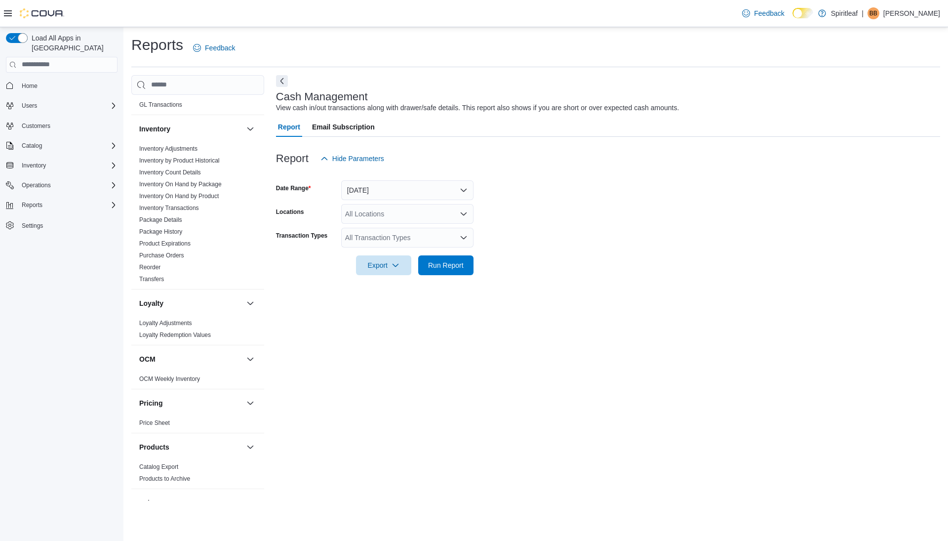
scroll to position [612, 0]
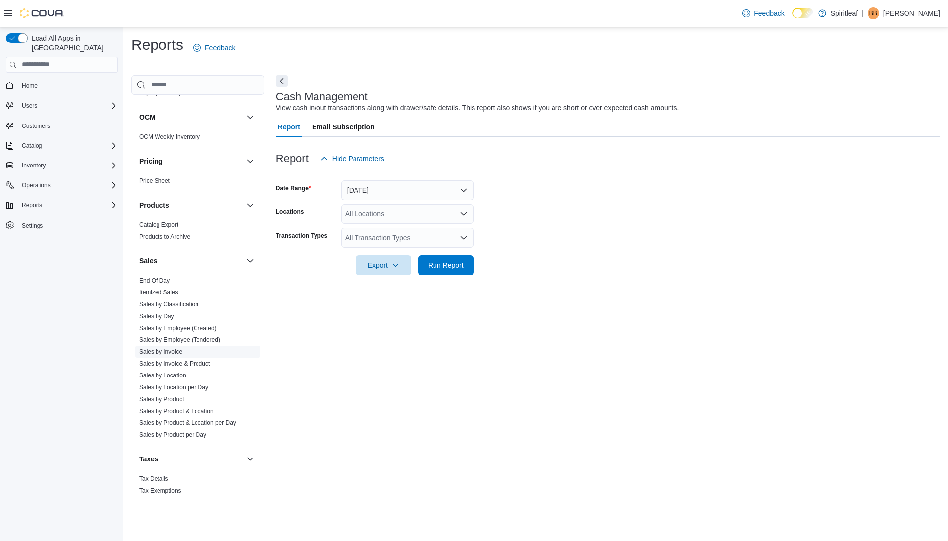
click at [176, 348] on link "Sales by Invoice" at bounding box center [160, 351] width 43 height 7
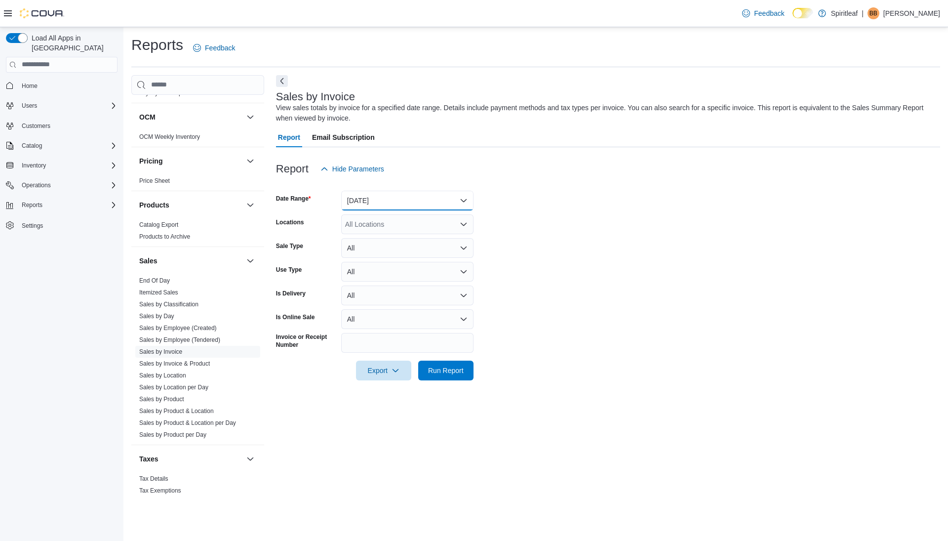
click at [380, 200] on button "[DATE]" at bounding box center [407, 201] width 132 height 20
click at [380, 241] on span "[DATE]" at bounding box center [413, 240] width 113 height 12
click at [458, 377] on span "Run Report" at bounding box center [445, 370] width 43 height 20
click at [278, 82] on button "Next" at bounding box center [282, 81] width 12 height 12
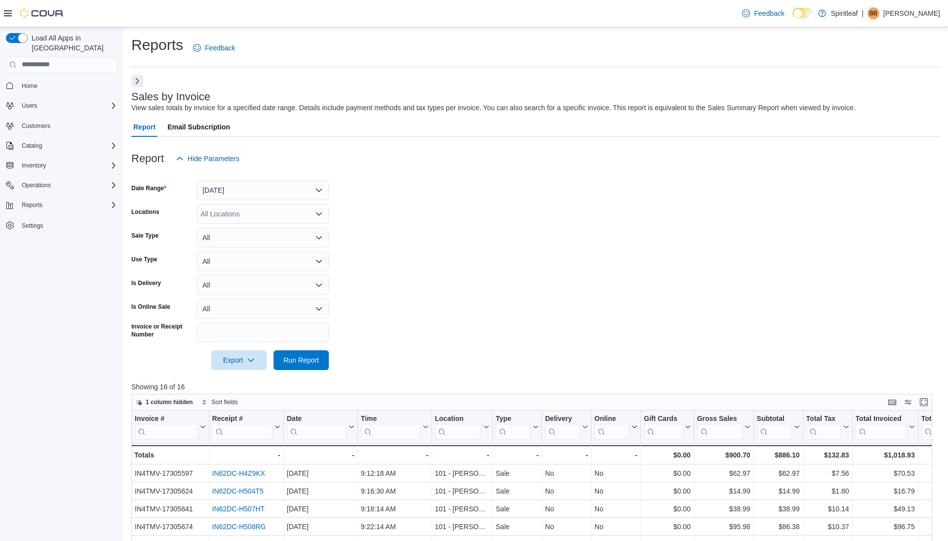
click at [320, 375] on div at bounding box center [535, 376] width 809 height 12
click at [319, 359] on span "Run Report" at bounding box center [300, 360] width 43 height 20
click at [297, 363] on span "Run Report" at bounding box center [301, 359] width 36 height 10
click at [259, 191] on button "[DATE]" at bounding box center [262, 190] width 132 height 20
click at [250, 210] on span "Custom Date" at bounding box center [268, 210] width 113 height 12
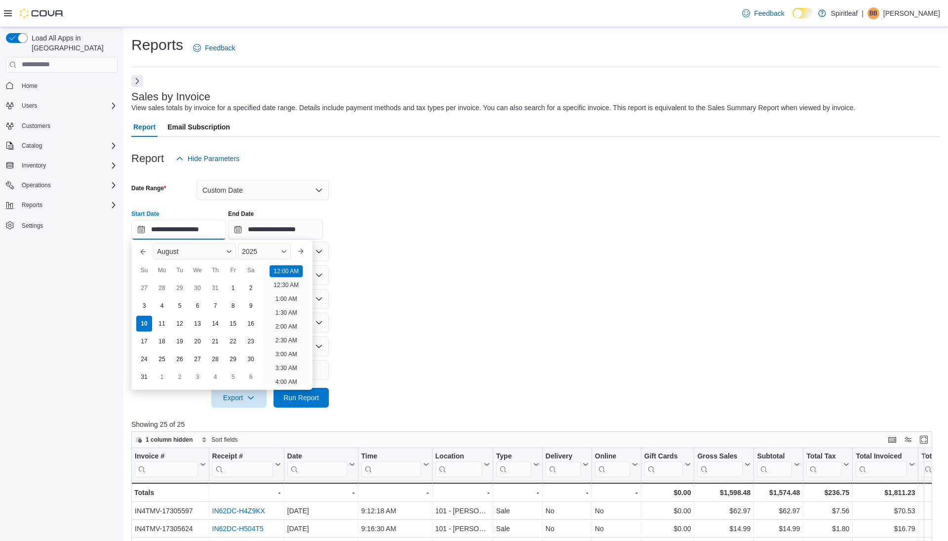
click at [209, 227] on input "**********" at bounding box center [178, 230] width 95 height 20
click at [147, 303] on div "3" at bounding box center [143, 305] width 17 height 17
type input "**********"
click at [295, 265] on li "12:00 AM" at bounding box center [286, 269] width 33 height 12
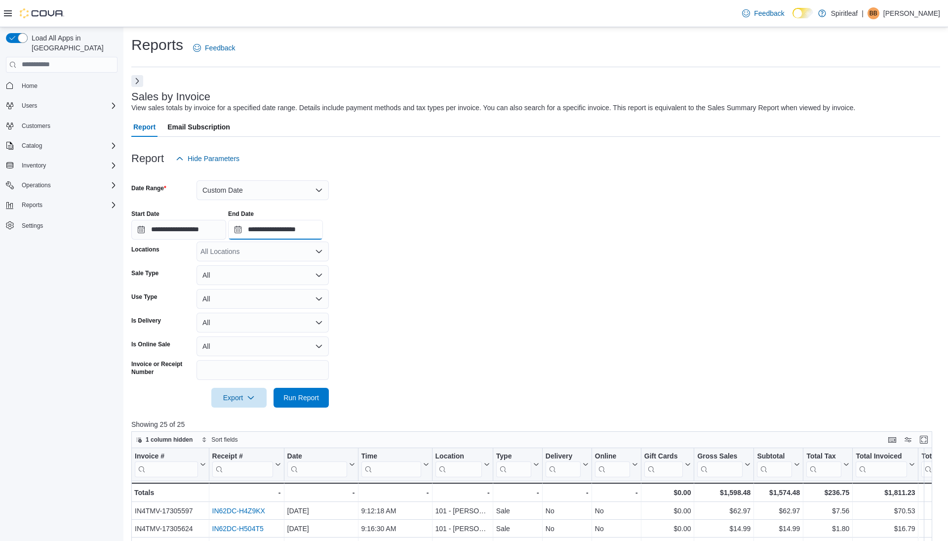
click at [282, 228] on input "**********" at bounding box center [275, 230] width 95 height 20
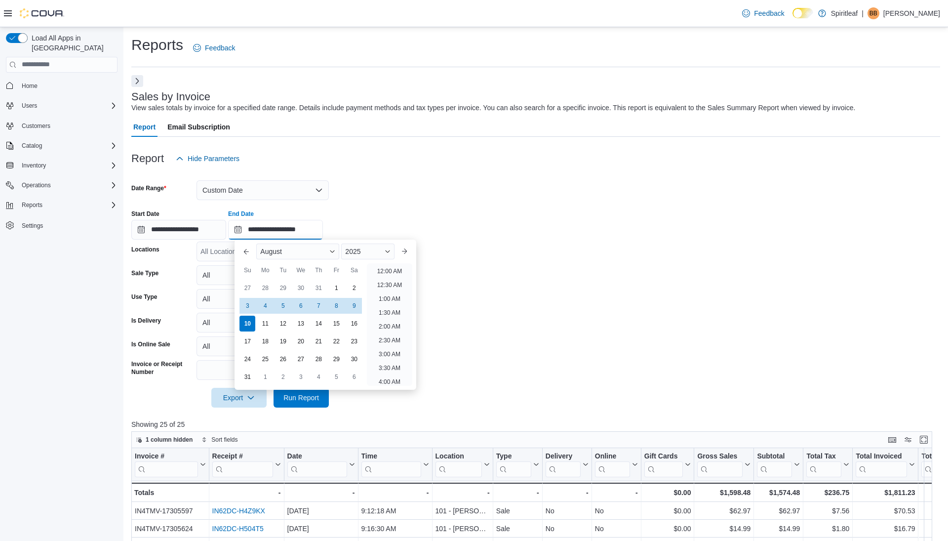
scroll to position [543, 0]
click at [247, 306] on div "3" at bounding box center [247, 305] width 17 height 17
click at [391, 334] on ul "12:00 AM 12:30 AM 1:00 AM 1:30 AM 2:00 AM 2:30 AM 3:00 AM 3:30 AM 4:00 AM 4:30 …" at bounding box center [389, 324] width 45 height 122
click at [388, 341] on li "12:30 PM" at bounding box center [389, 342] width 33 height 12
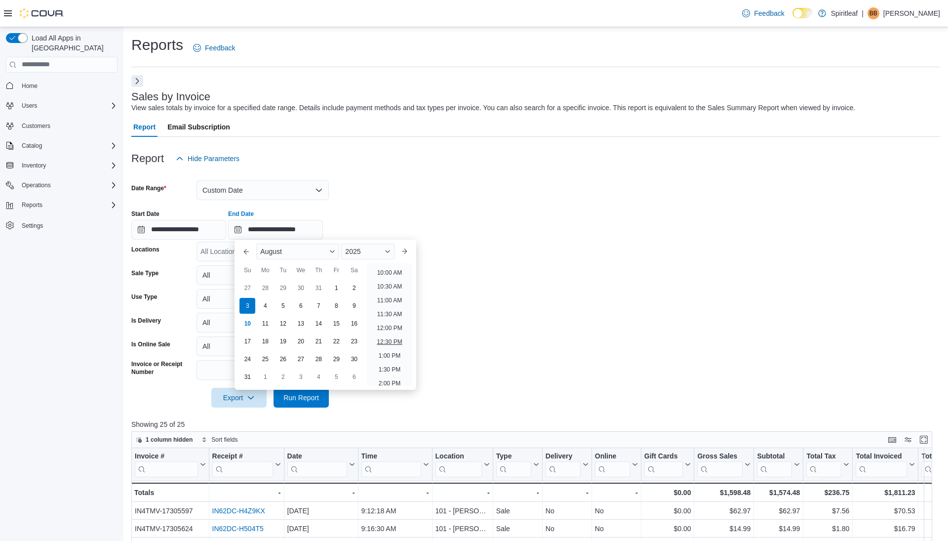
type input "**********"
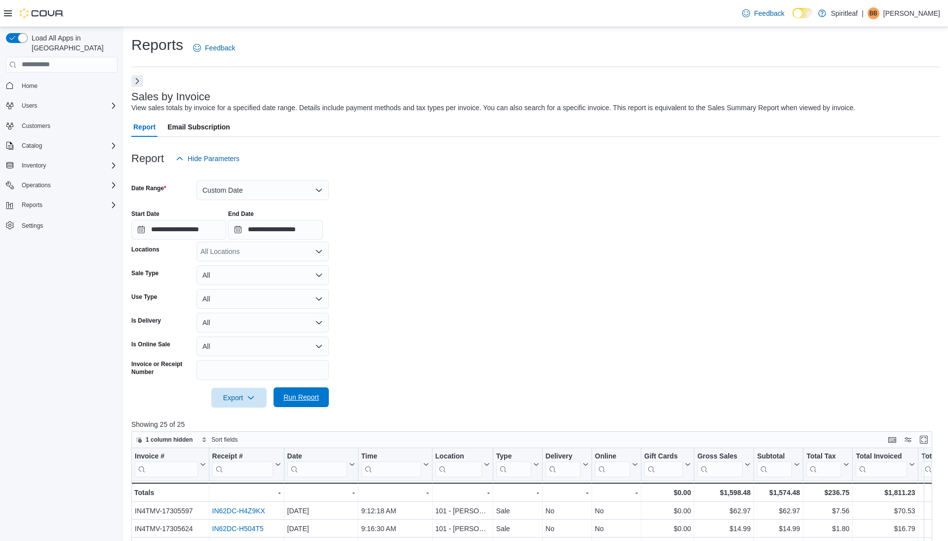
click at [295, 399] on span "Run Report" at bounding box center [301, 397] width 36 height 10
click at [234, 187] on button "Custom Date" at bounding box center [262, 190] width 132 height 20
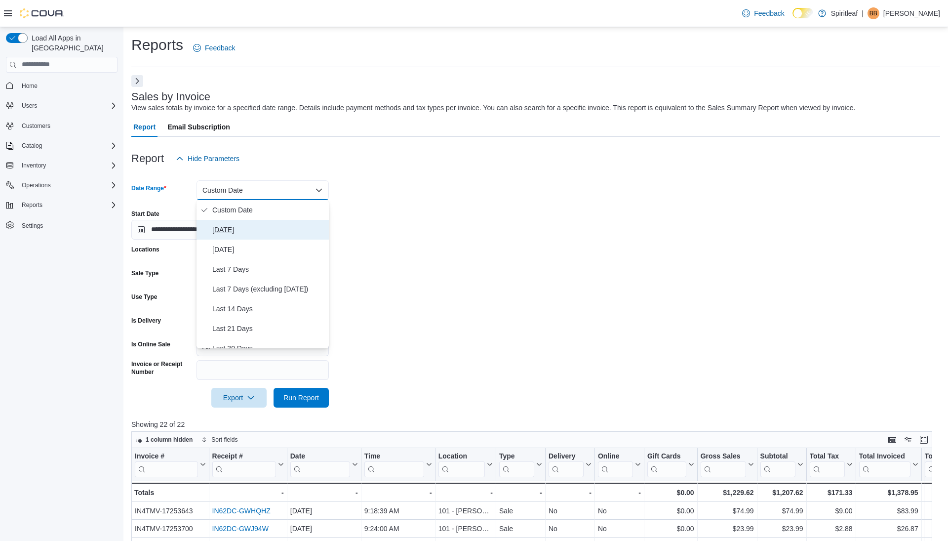
click at [226, 231] on span "[DATE]" at bounding box center [268, 230] width 113 height 12
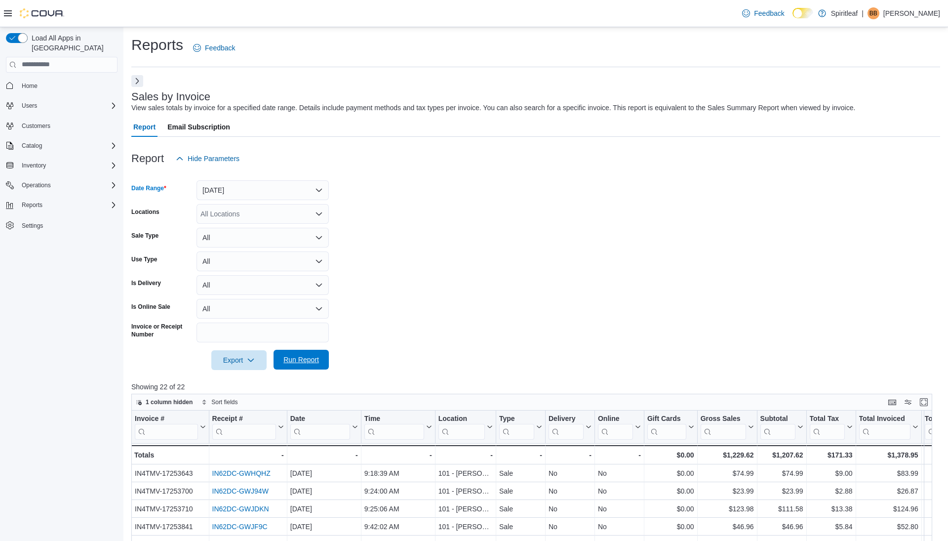
click at [287, 355] on span "Run Report" at bounding box center [301, 359] width 36 height 10
click at [248, 193] on button "[DATE]" at bounding box center [262, 190] width 132 height 20
click at [238, 236] on button "[DATE]" at bounding box center [262, 230] width 132 height 20
click at [302, 364] on span "Run Report" at bounding box center [301, 360] width 36 height 10
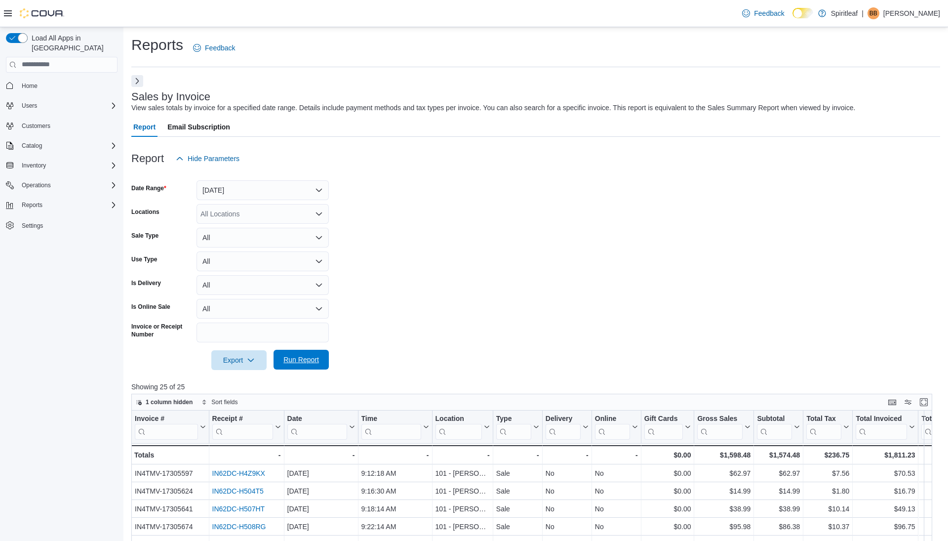
click at [316, 357] on span "Run Report" at bounding box center [301, 359] width 36 height 10
click at [307, 355] on span "Run Report" at bounding box center [301, 359] width 36 height 10
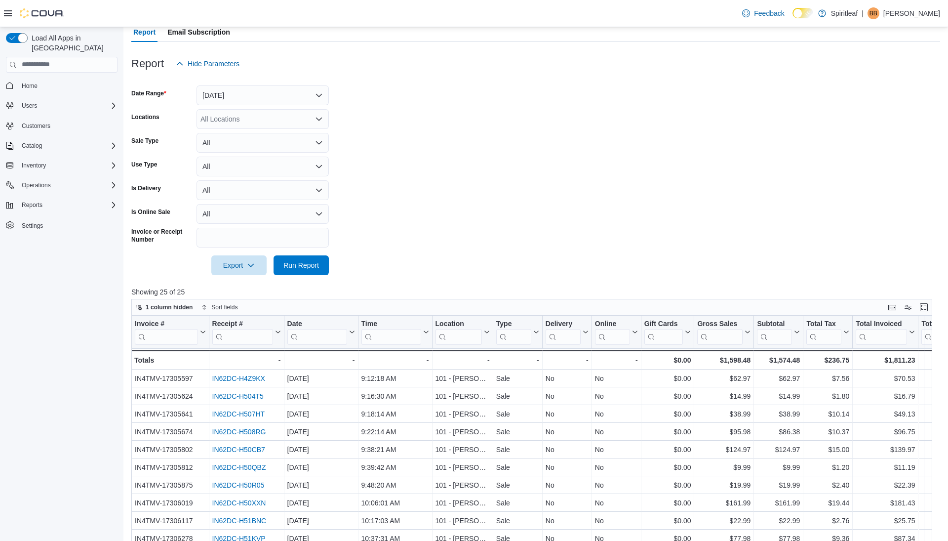
scroll to position [145, 0]
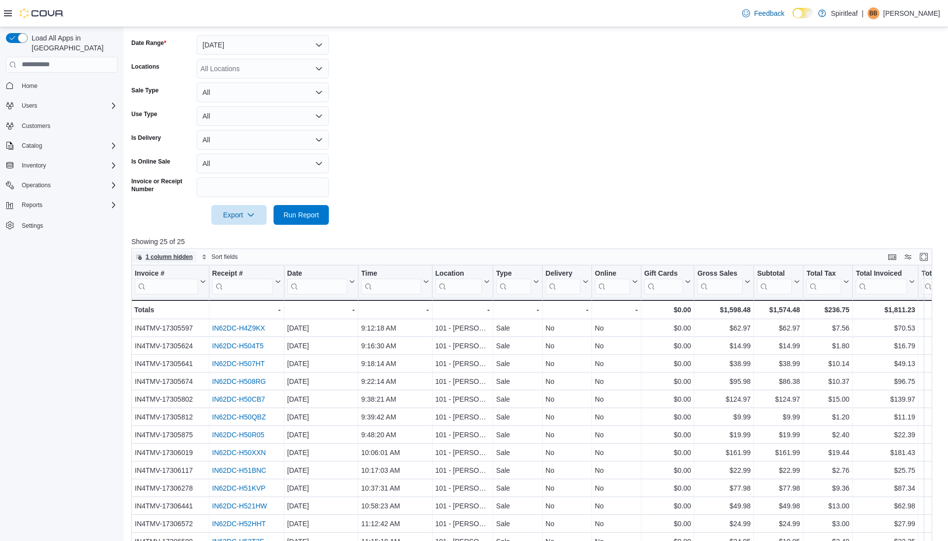
click at [180, 259] on span "1 column hidden" at bounding box center [169, 257] width 47 height 8
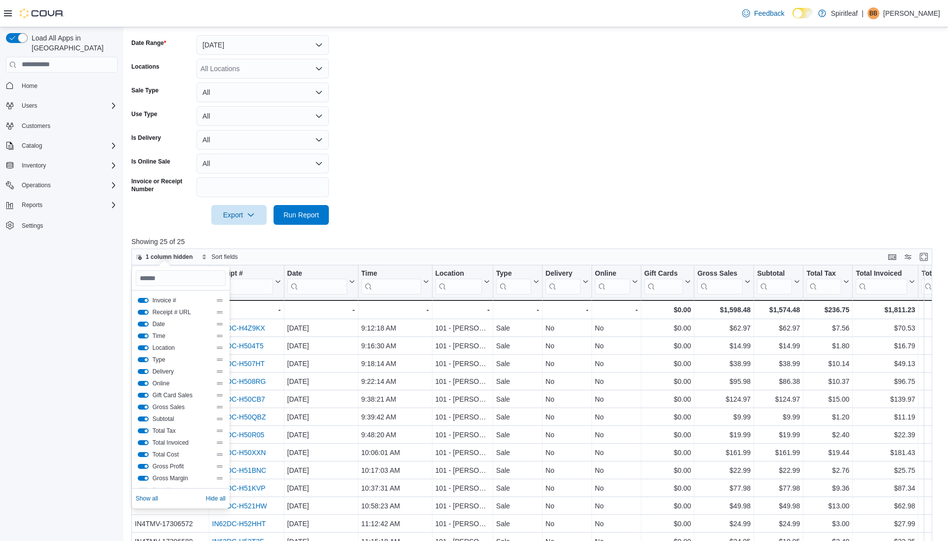
click at [148, 369] on button "Delivery" at bounding box center [143, 371] width 11 height 5
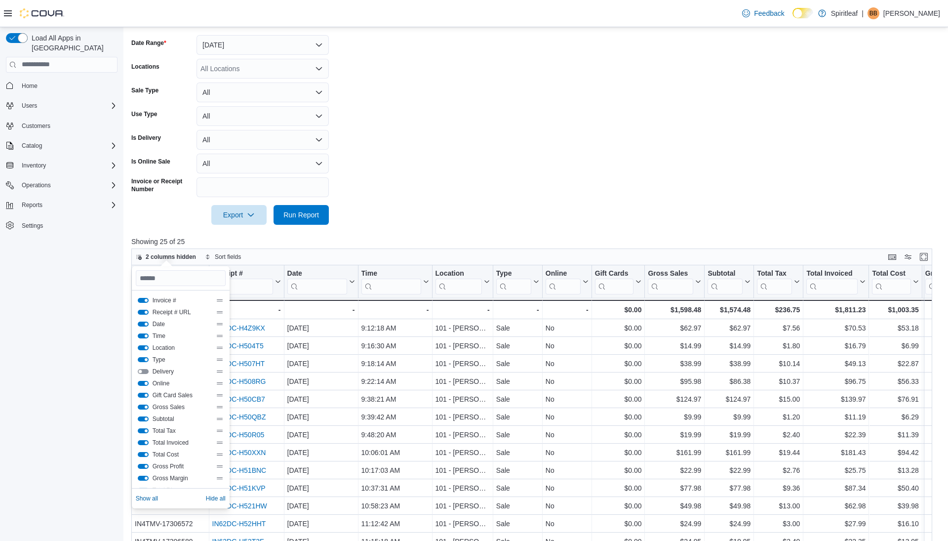
click at [147, 382] on button "Online" at bounding box center [143, 383] width 11 height 5
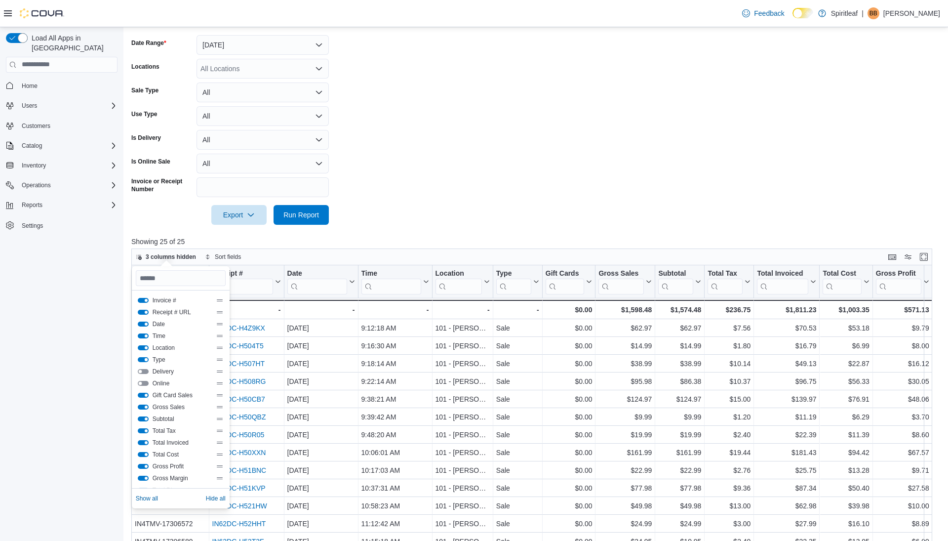
click at [143, 359] on button "Type" at bounding box center [143, 359] width 11 height 5
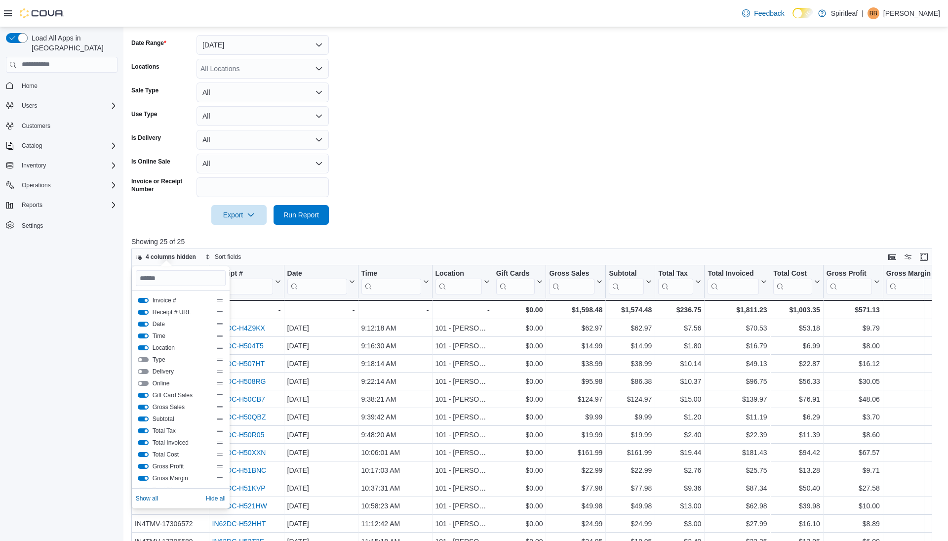
click at [144, 348] on button "Location" at bounding box center [143, 347] width 11 height 5
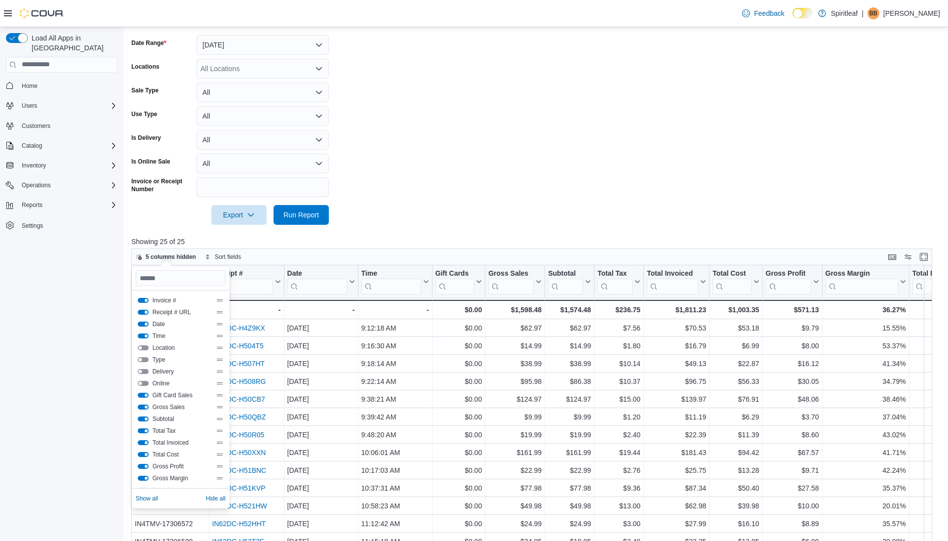
click at [146, 312] on button "Receipt # URL" at bounding box center [143, 312] width 11 height 5
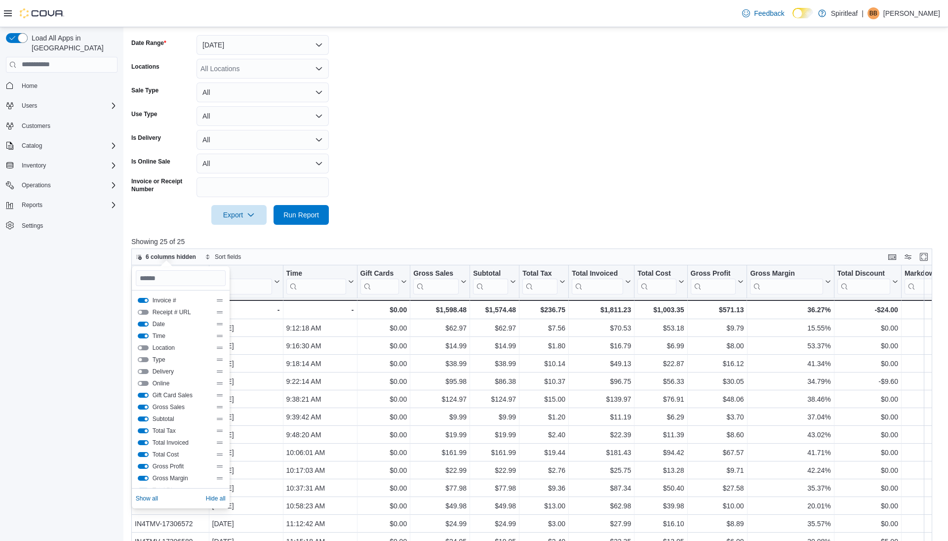
click at [144, 312] on button "Receipt # URL" at bounding box center [143, 312] width 11 height 5
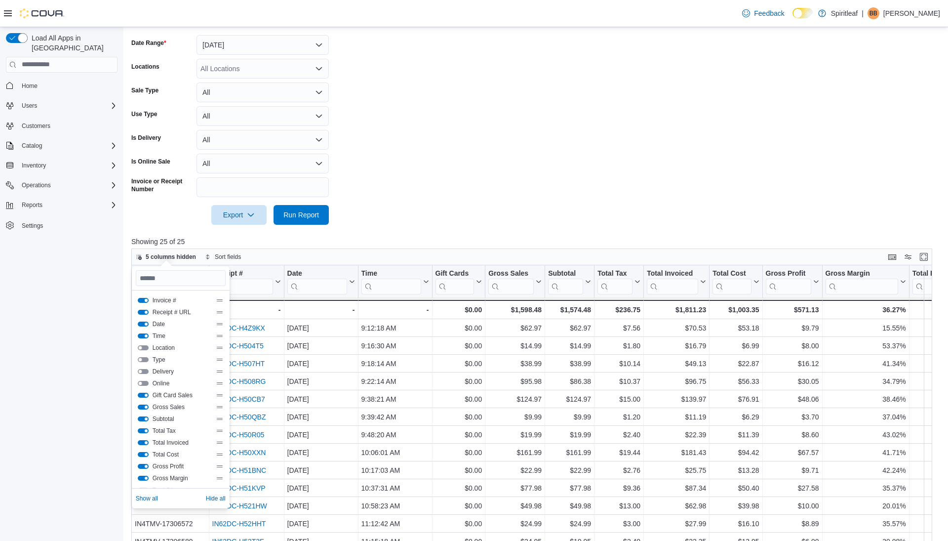
click at [144, 299] on button "Invoice #" at bounding box center [143, 300] width 11 height 5
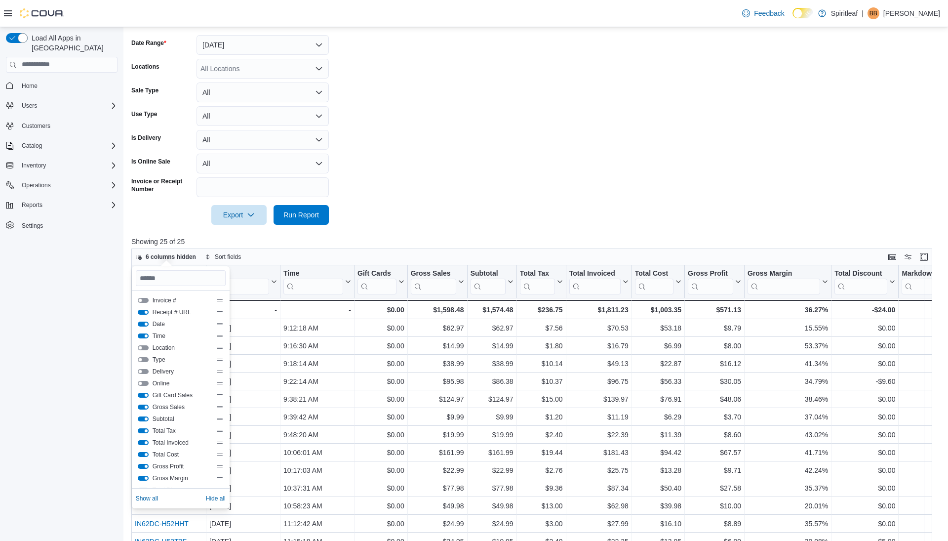
click at [452, 192] on form "Date Range [DATE] Locations All Locations Sale Type All Use Type All Is Deliver…" at bounding box center [535, 123] width 809 height 201
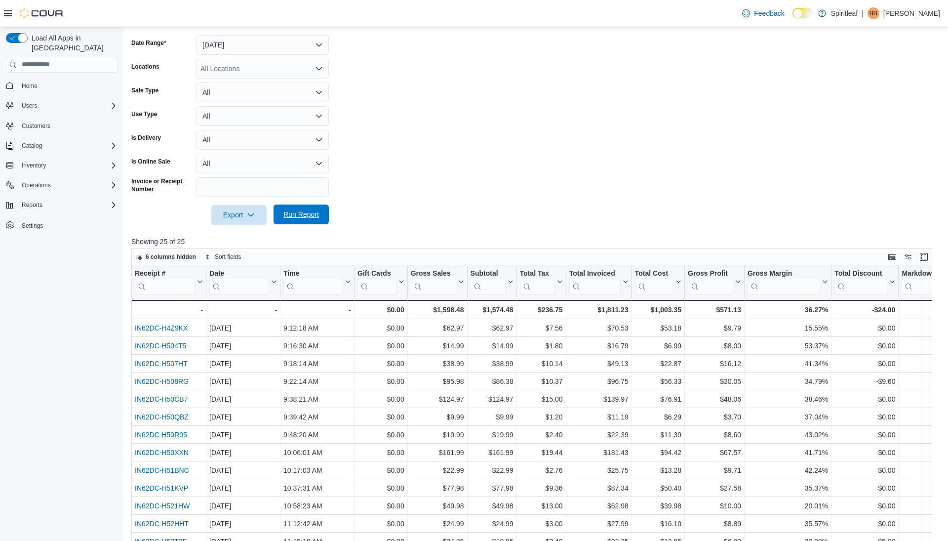
click at [288, 219] on span "Run Report" at bounding box center [301, 214] width 36 height 10
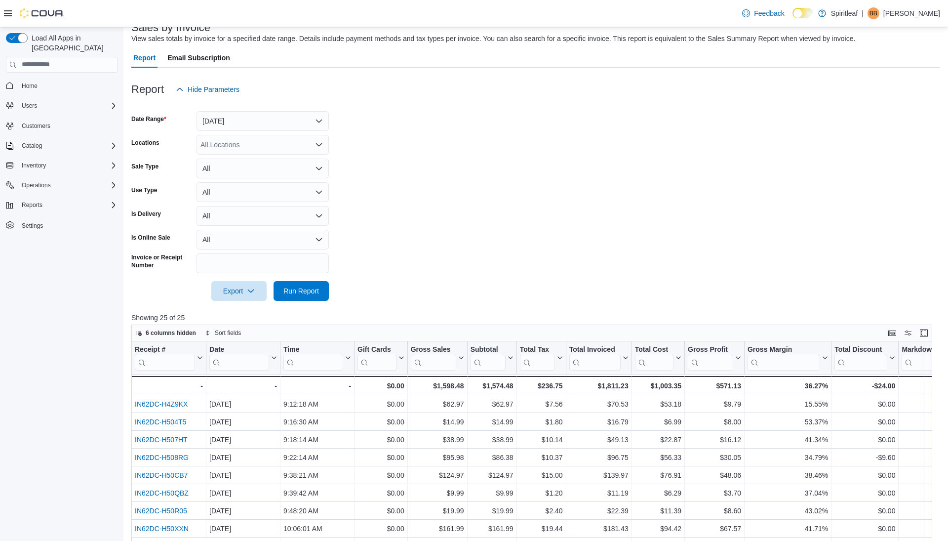
scroll to position [0, 0]
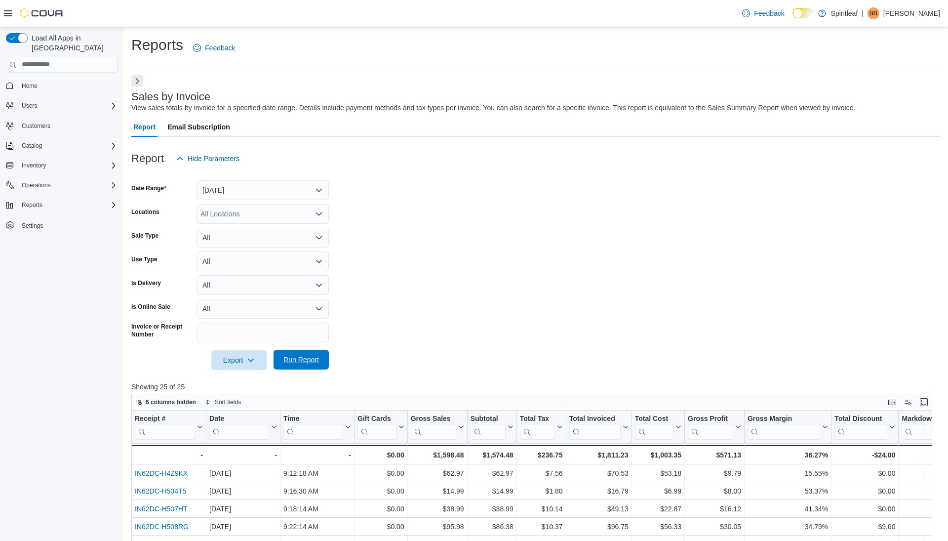
click at [299, 358] on span "Run Report" at bounding box center [301, 359] width 36 height 10
click at [306, 363] on span "Run Report" at bounding box center [301, 359] width 36 height 10
click at [306, 180] on button "[DATE]" at bounding box center [262, 190] width 132 height 20
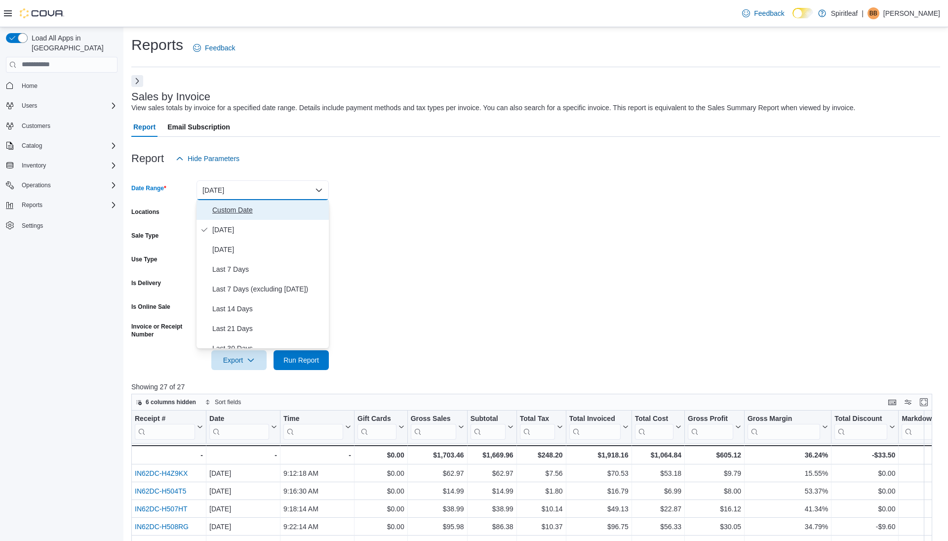
click at [288, 204] on span "Custom Date" at bounding box center [268, 210] width 113 height 12
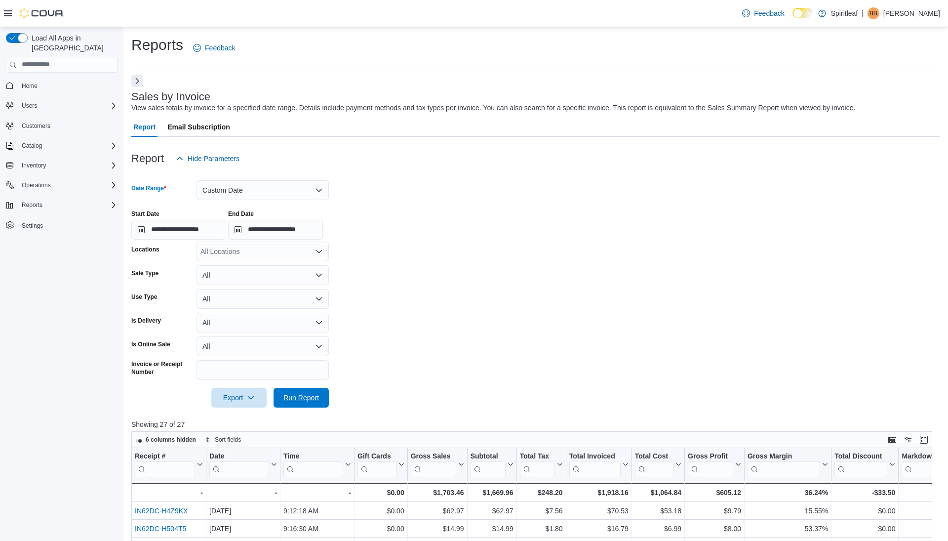
click at [302, 398] on span "Run Report" at bounding box center [301, 398] width 36 height 10
click at [294, 191] on button "Custom Date" at bounding box center [262, 190] width 132 height 20
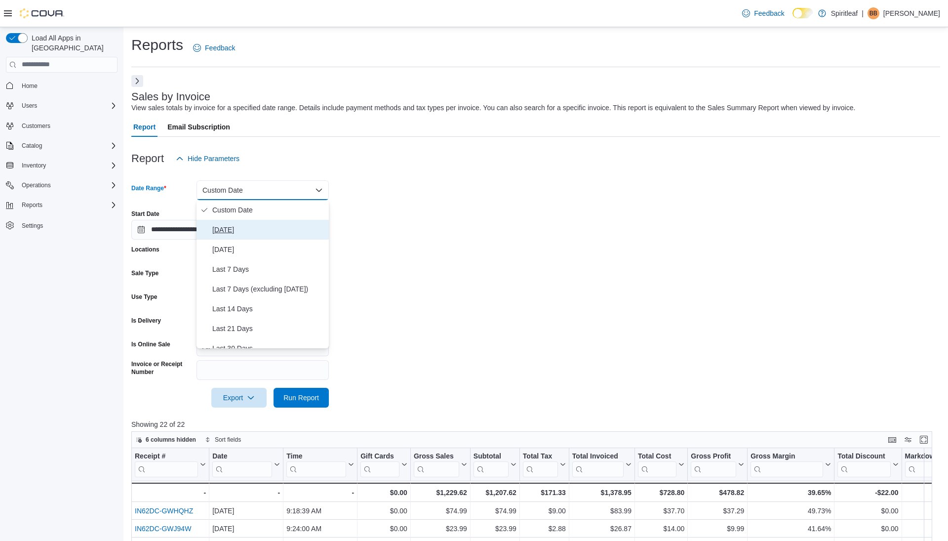
click at [276, 226] on span "[DATE]" at bounding box center [268, 230] width 113 height 12
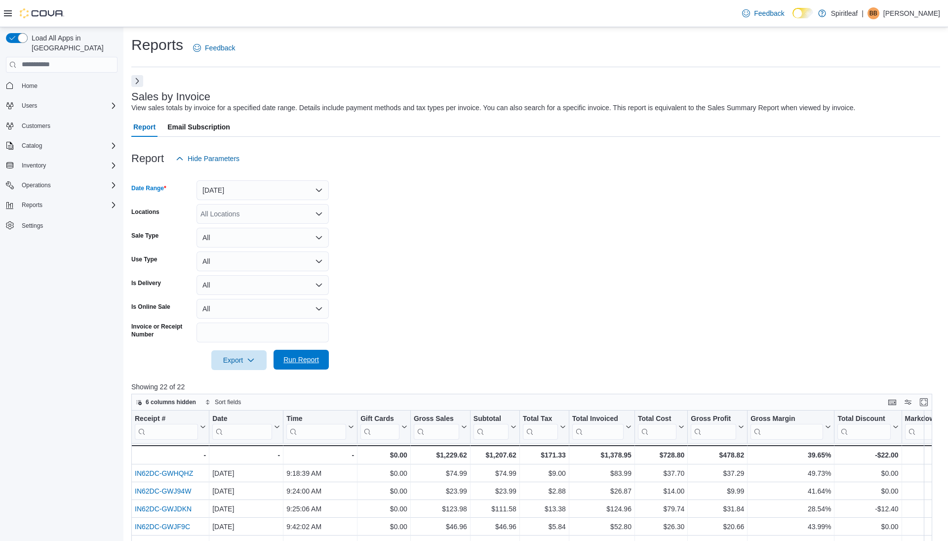
click at [306, 364] on span "Run Report" at bounding box center [301, 359] width 36 height 10
click at [305, 354] on span "Run Report" at bounding box center [300, 360] width 43 height 20
click at [290, 352] on span "Run Report" at bounding box center [300, 360] width 43 height 20
